Goal: Transaction & Acquisition: Purchase product/service

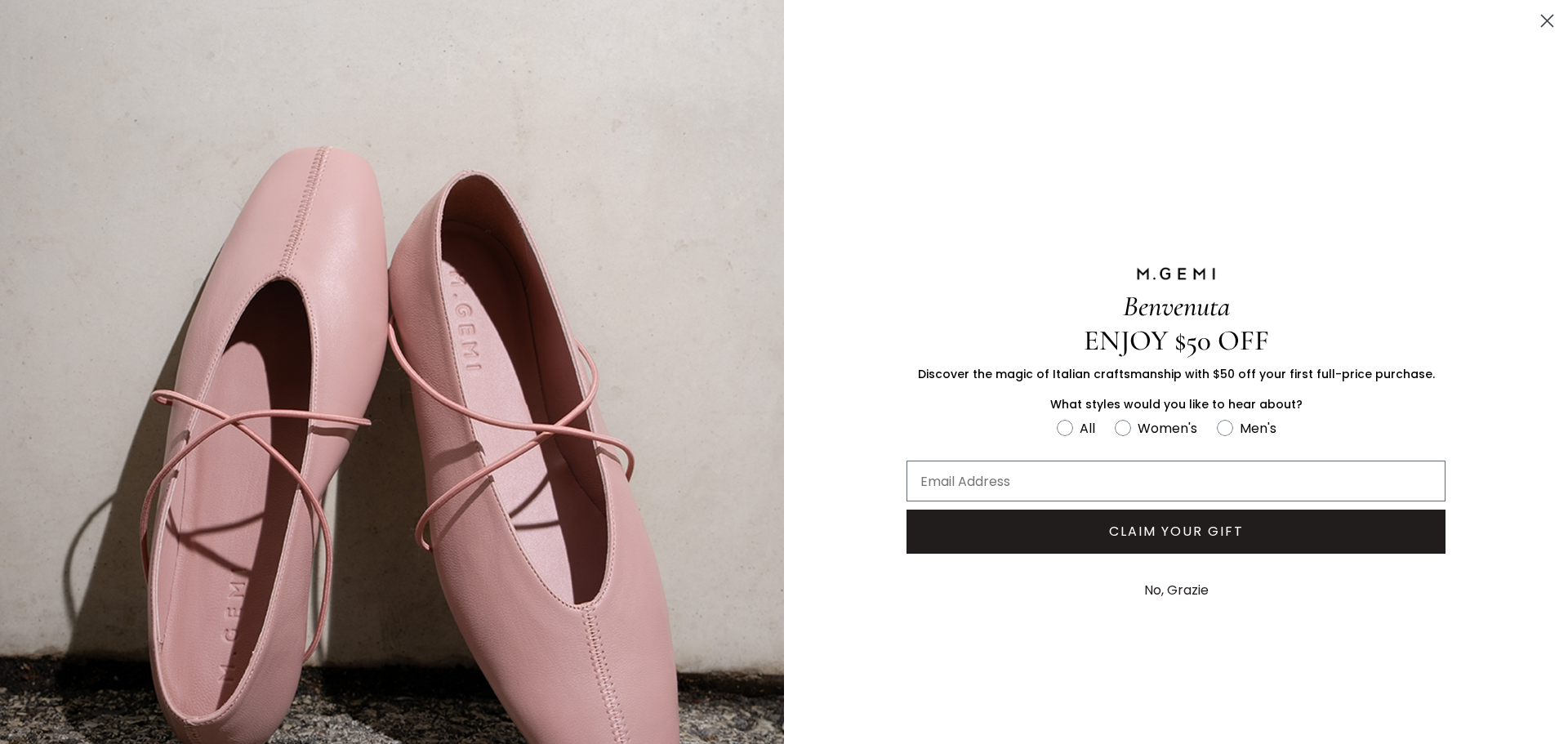
click at [1143, 588] on button "No, Grazie" at bounding box center [1176, 590] width 81 height 41
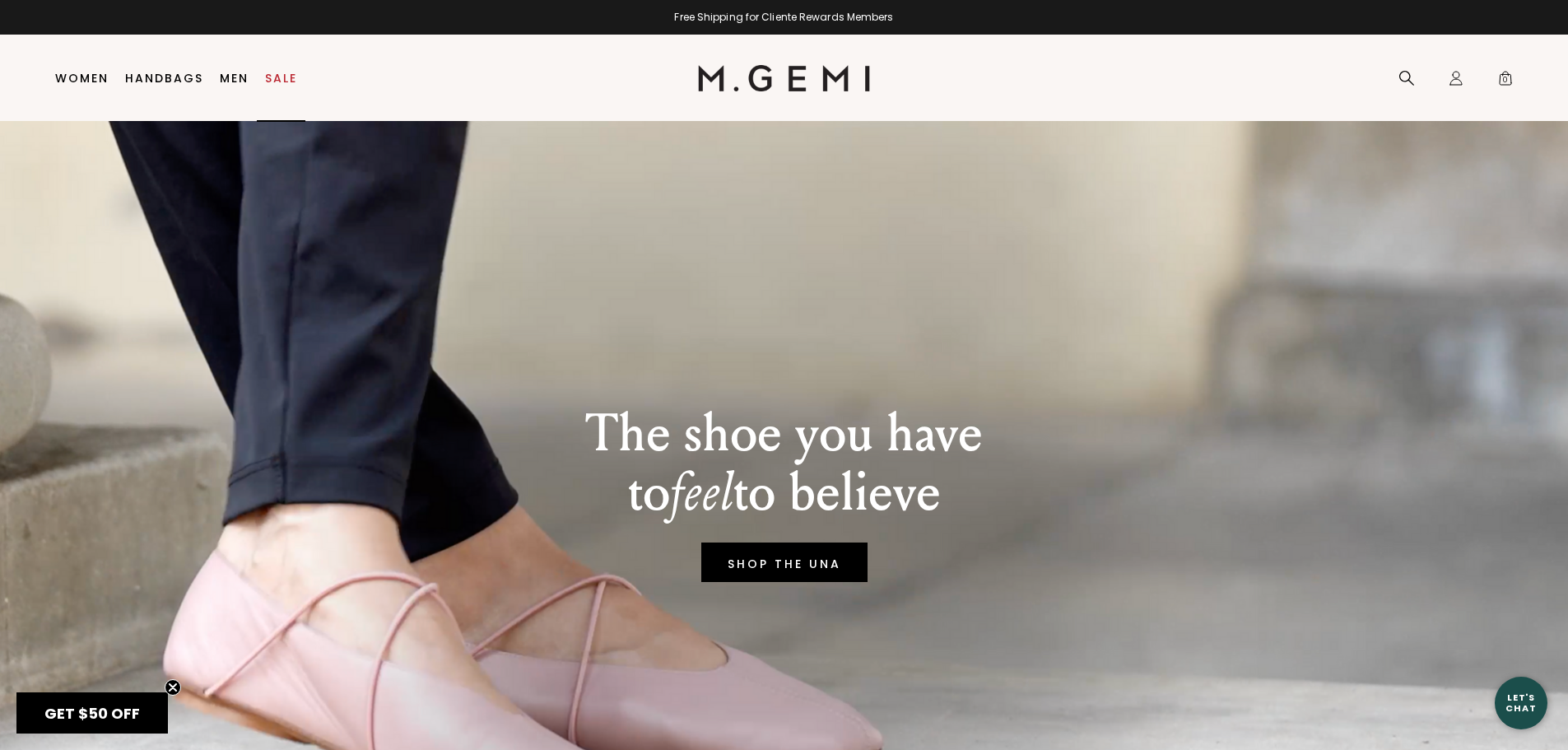
click at [276, 83] on link "Sale" at bounding box center [281, 78] width 32 height 13
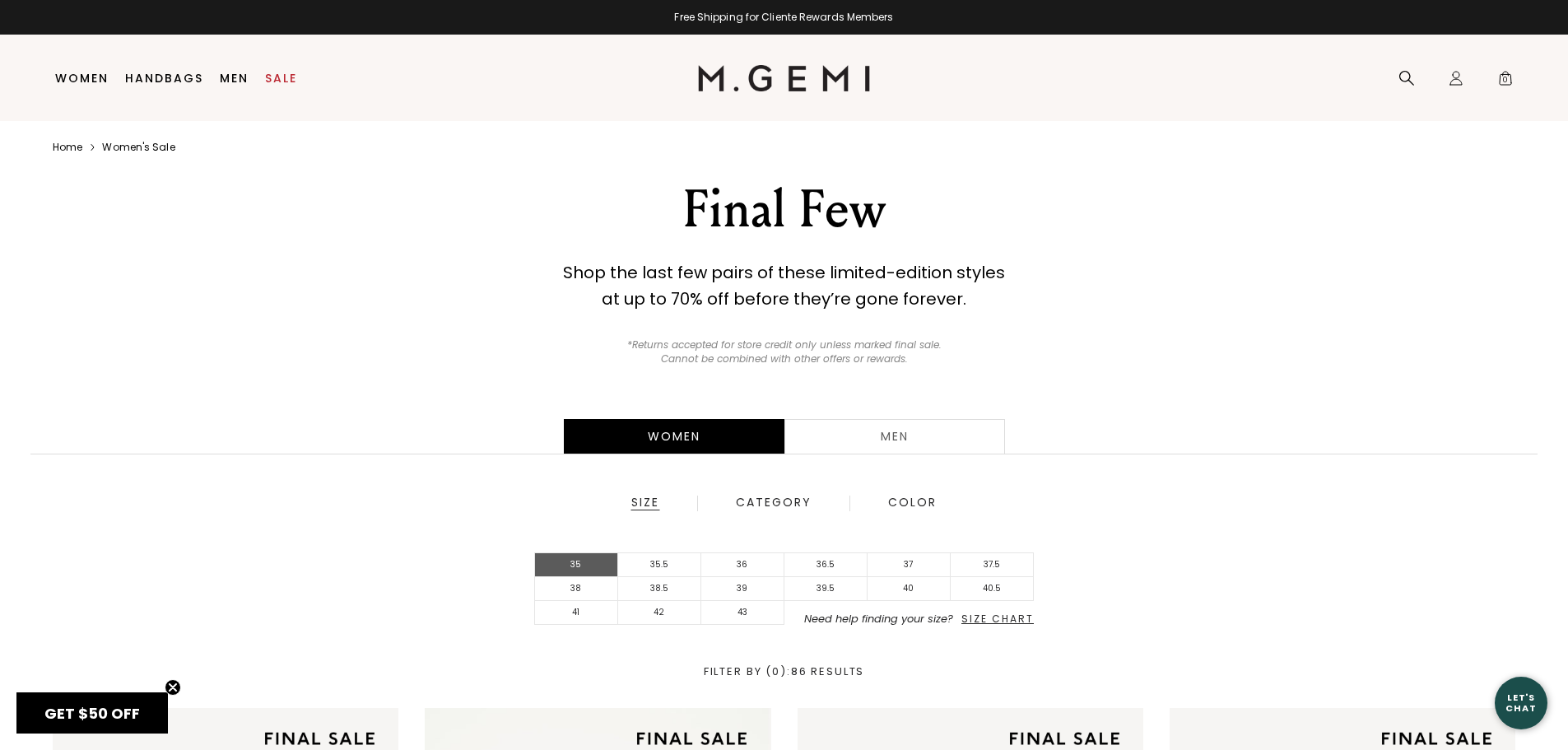
click at [578, 566] on li "35" at bounding box center [576, 565] width 83 height 24
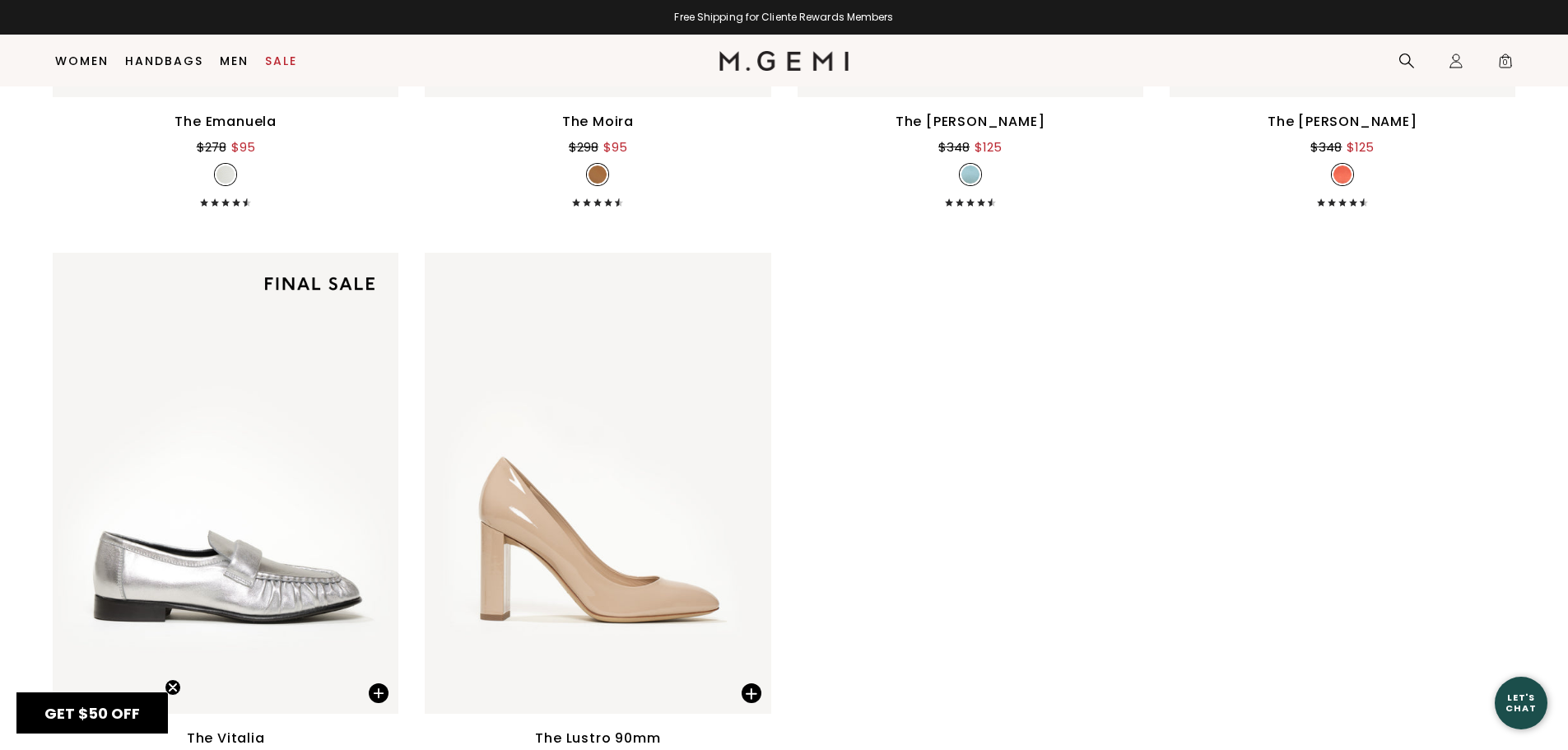
scroll to position [5483, 0]
